Goal: Information Seeking & Learning: Learn about a topic

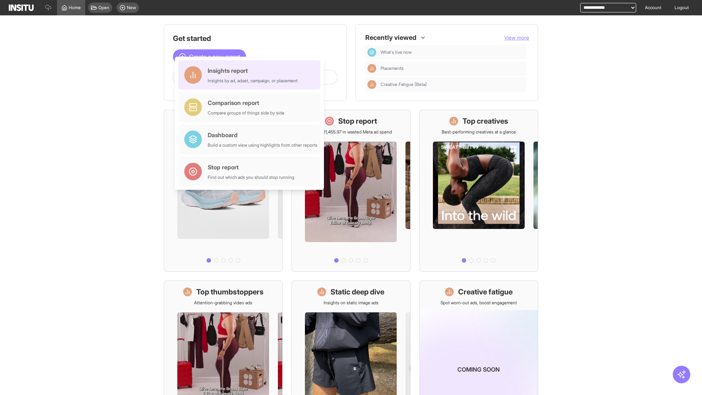
click at [251, 75] on div "Insights report Insights by ad, adset, campaign, or placement" at bounding box center [253, 75] width 90 height 18
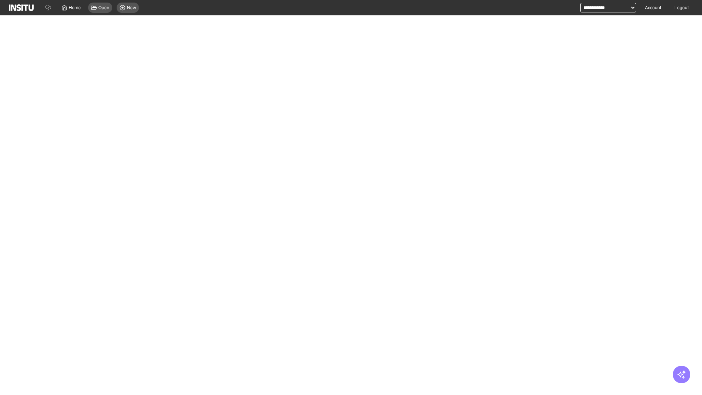
select select "**"
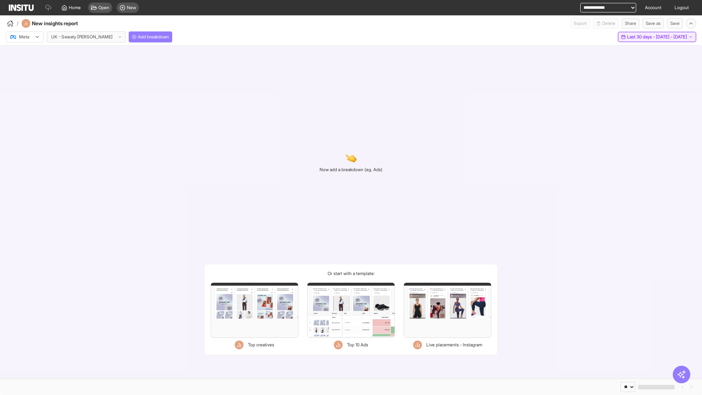
click at [642, 37] on span "Last 30 days - [DATE] - [DATE]" at bounding box center [657, 37] width 60 height 6
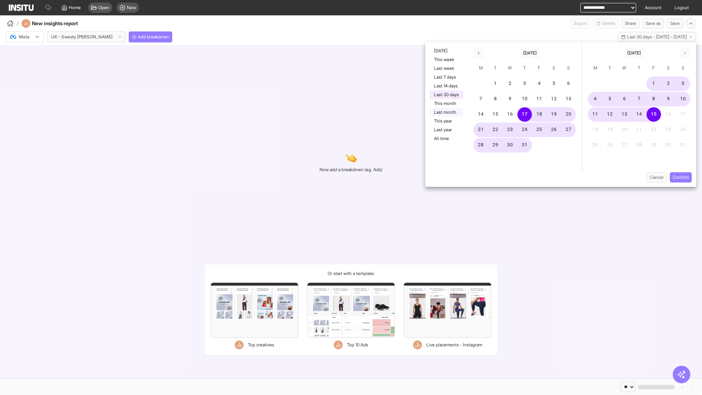
click at [446, 112] on button "Last month" at bounding box center [446, 112] width 34 height 9
